Goal: Task Accomplishment & Management: Use online tool/utility

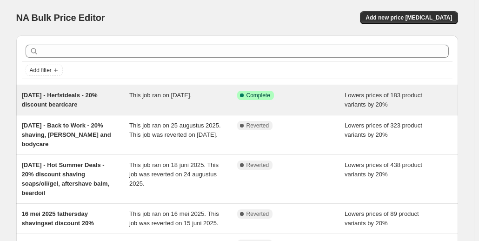
click at [191, 96] on span "This job ran on [DATE]." at bounding box center [160, 95] width 62 height 7
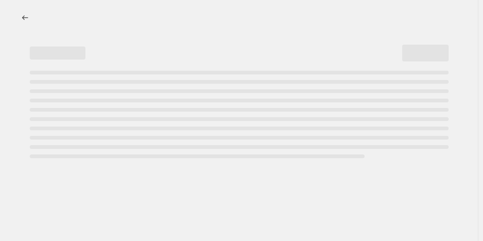
select select "percentage"
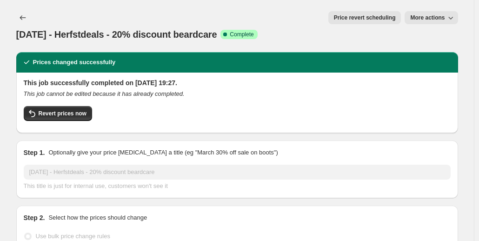
select select "collection"
